Goal: Task Accomplishment & Management: Manage account settings

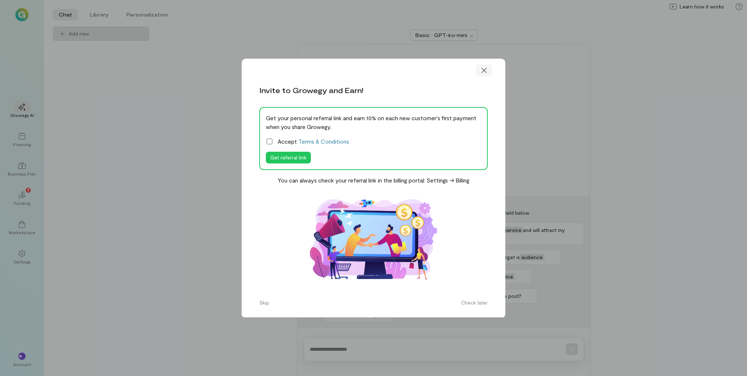
click at [486, 72] on icon at bounding box center [484, 70] width 5 height 5
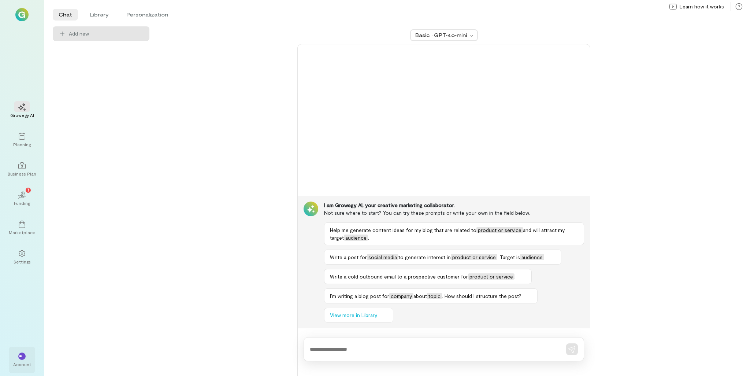
click at [10, 357] on div "** Account" at bounding box center [22, 359] width 26 height 26
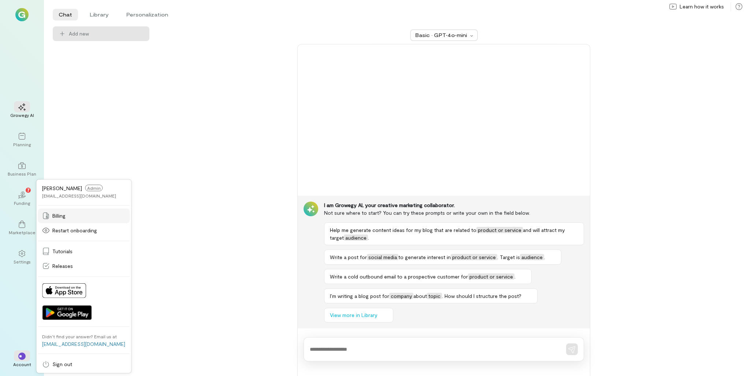
click at [60, 217] on span "Billing" at bounding box center [58, 215] width 13 height 7
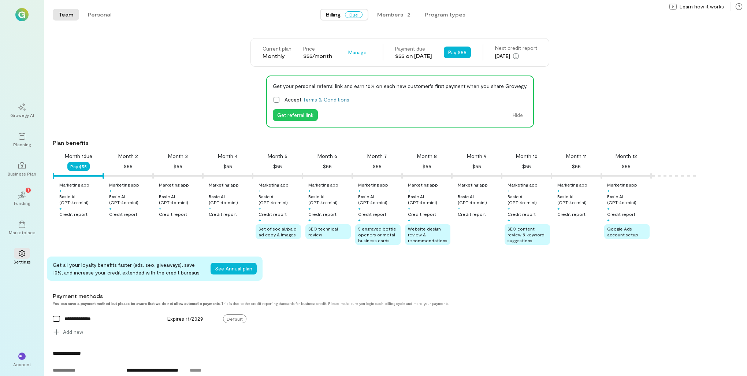
scroll to position [166, 0]
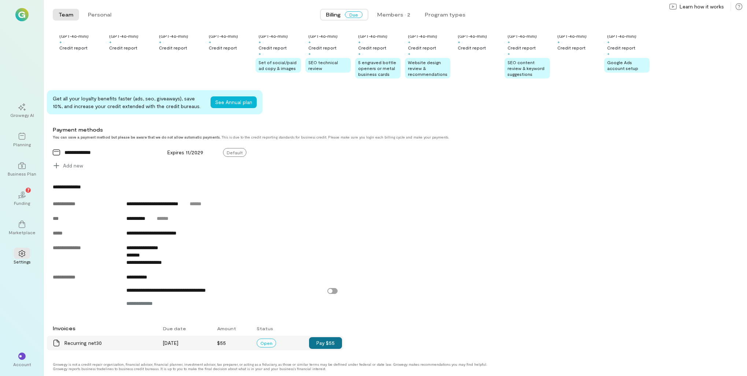
click at [336, 344] on button "Pay $55" at bounding box center [325, 343] width 33 height 12
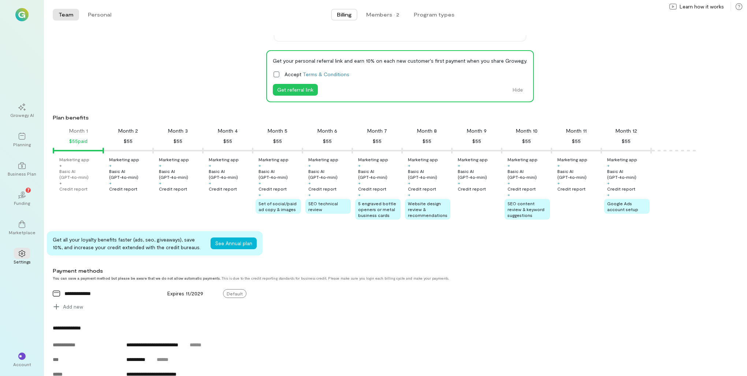
scroll to position [0, 0]
